Goal: Transaction & Acquisition: Purchase product/service

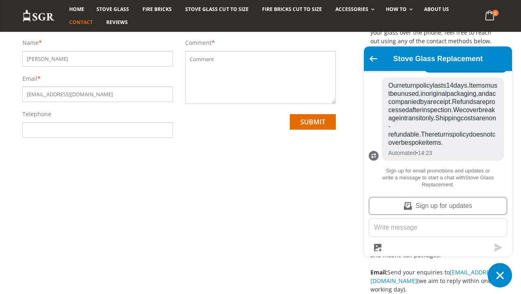
scroll to position [82, 0]
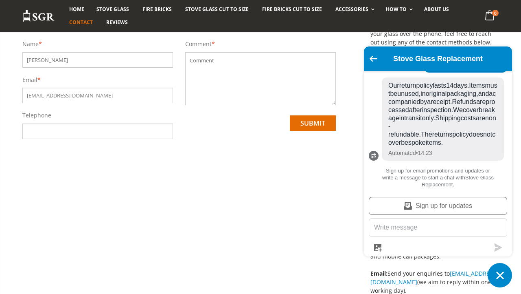
click at [514, 275] on inbox-online-store-chat at bounding box center [438, 166] width 153 height 241
click at [494, 275] on icon "Chat window" at bounding box center [500, 275] width 13 height 13
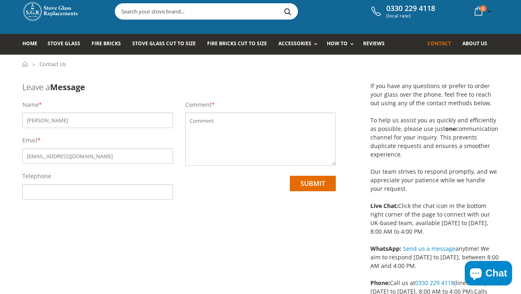
scroll to position [0, 0]
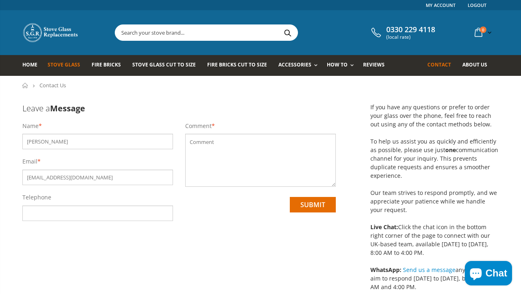
click at [70, 67] on span "Stove Glass" at bounding box center [64, 64] width 33 height 7
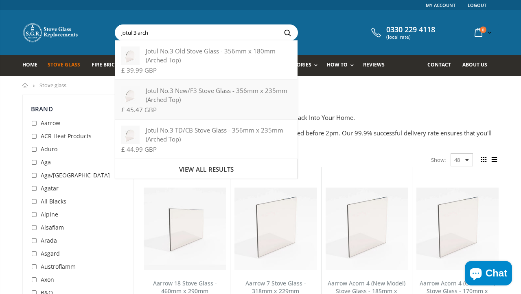
type input "jotul 3 arch"
click at [161, 87] on div "Jotul No.3 New/F3 Stove Glass - 356mm x 235mm (Arched Top)" at bounding box center [206, 95] width 170 height 18
